Goal: Check status: Check status

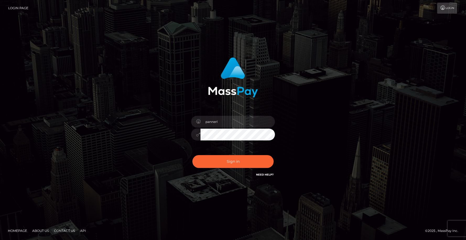
click at [238, 159] on button "Sign in" at bounding box center [232, 161] width 81 height 13
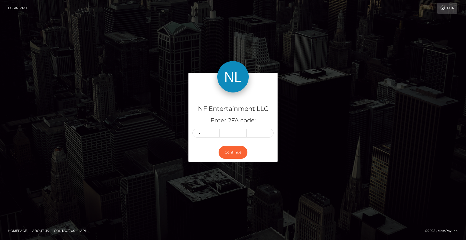
type input "5"
type input "1"
type input "3"
type input "9"
type input "6"
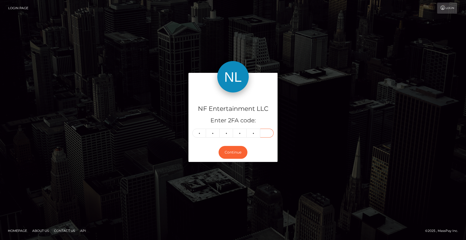
type input "3"
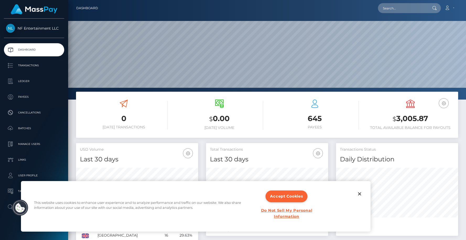
scroll to position [93, 122]
click at [26, 68] on p "Transactions" at bounding box center [34, 66] width 56 height 8
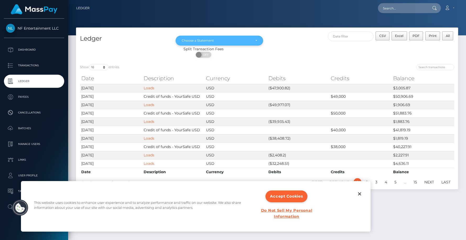
click at [257, 40] on div "Choose a Statement" at bounding box center [220, 41] width 88 height 10
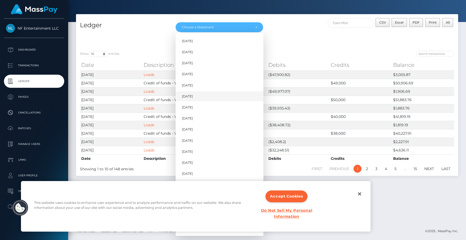
scroll to position [310, 0]
click at [193, 85] on span "Jun 2024" at bounding box center [187, 85] width 11 height 5
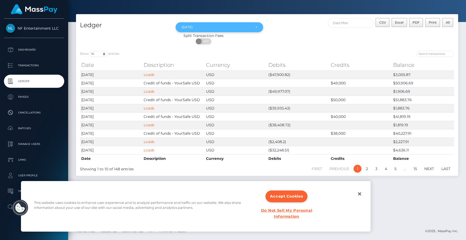
click at [257, 26] on div "Jun 2024" at bounding box center [220, 27] width 76 height 4
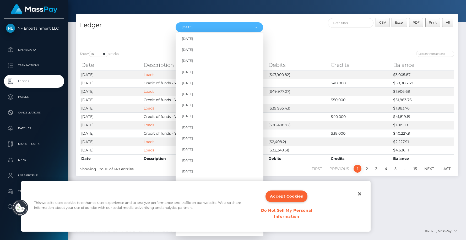
scroll to position [332, 0]
click at [282, 195] on button "Accept Cookies" at bounding box center [287, 197] width 42 height 12
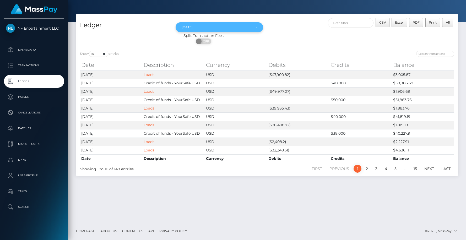
click at [242, 28] on div "Jun 2024" at bounding box center [217, 27] width 70 height 4
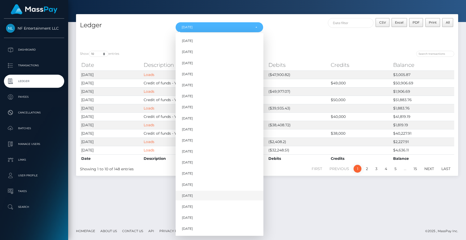
click at [193, 196] on span "Jun 2025" at bounding box center [187, 196] width 11 height 5
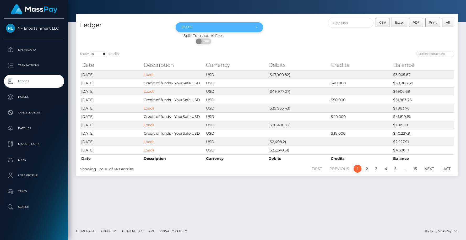
click at [258, 28] on div "Jun 2025" at bounding box center [220, 27] width 88 height 10
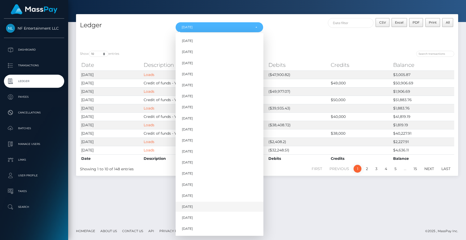
click at [197, 206] on link "Jul 2025" at bounding box center [220, 207] width 88 height 10
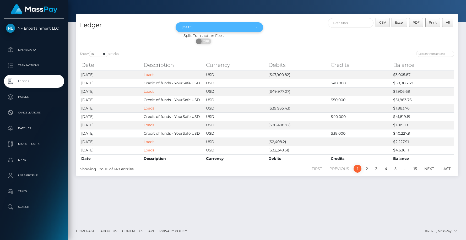
click at [257, 27] on div "Jul 2025" at bounding box center [220, 27] width 88 height 10
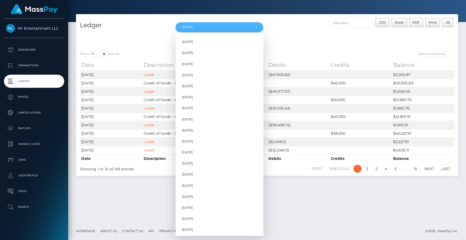
scroll to position [332, 0]
click at [190, 217] on span "Aug 2025" at bounding box center [187, 218] width 11 height 5
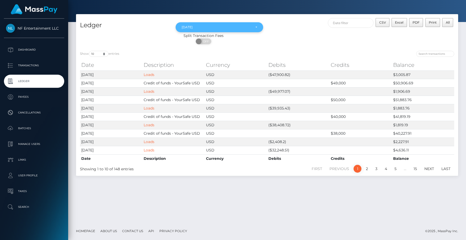
click at [256, 27] on div "[DATE]" at bounding box center [220, 27] width 76 height 4
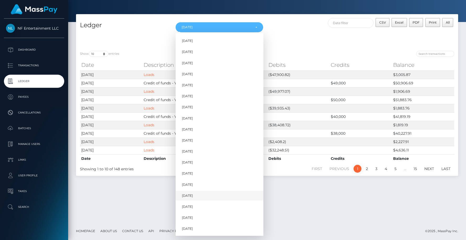
click at [189, 195] on span "[DATE]" at bounding box center [187, 196] width 11 height 5
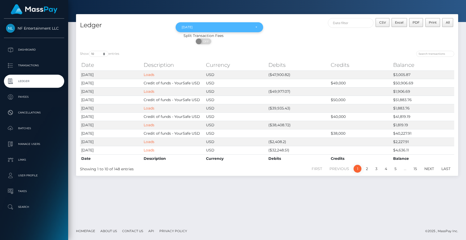
click at [257, 28] on div "[DATE]" at bounding box center [220, 27] width 88 height 10
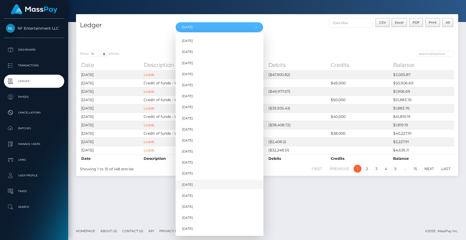
click at [202, 185] on link "[DATE]" at bounding box center [220, 185] width 88 height 10
select select "[DATE]"
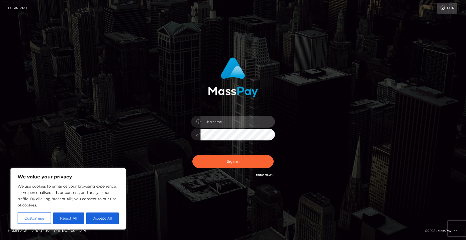
type input "pannerl"
click at [105, 216] on button "Accept All" at bounding box center [102, 219] width 33 height 12
checkbox input "true"
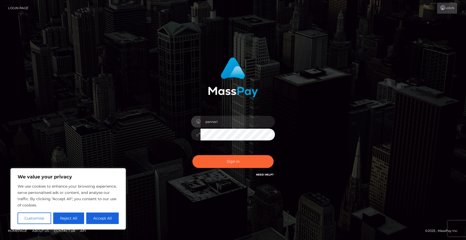
checkbox input "true"
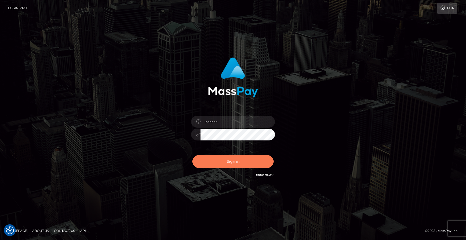
click at [212, 162] on button "Sign in" at bounding box center [232, 161] width 81 height 13
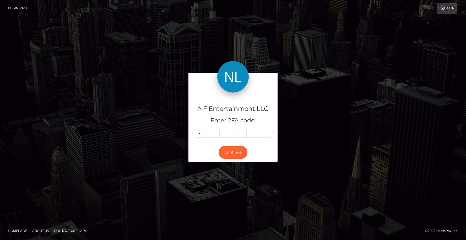
type input "2"
type input "7"
type input "6"
type input "7"
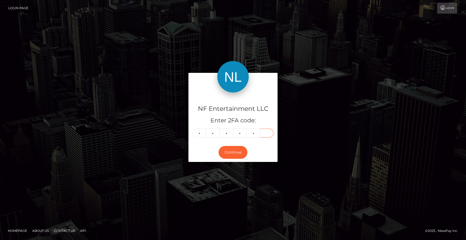
type input "2"
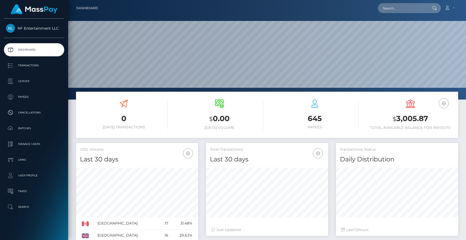
scroll to position [93, 122]
click at [27, 80] on p "Ledger" at bounding box center [34, 81] width 56 height 8
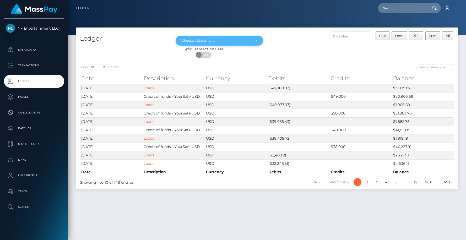
click at [259, 39] on div "Choose a Statement" at bounding box center [220, 41] width 88 height 10
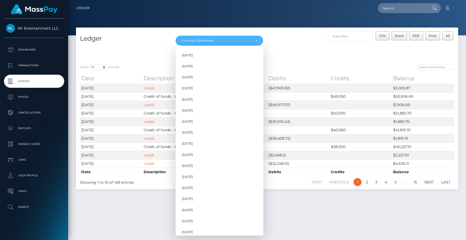
scroll to position [271, 0]
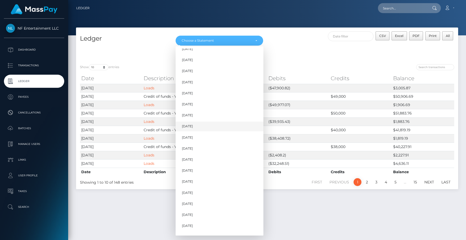
click at [190, 125] on span "[DATE]" at bounding box center [187, 126] width 11 height 5
select select "[DATE]"
